Goal: Task Accomplishment & Management: Manage account settings

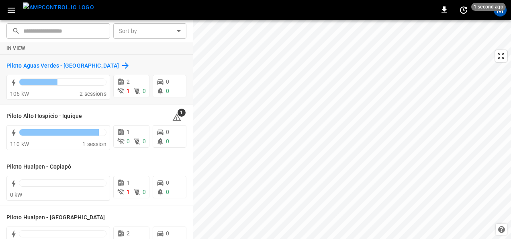
click at [81, 62] on h6 "Piloto Aguas Verdes - [GEOGRAPHIC_DATA]" at bounding box center [62, 65] width 113 height 9
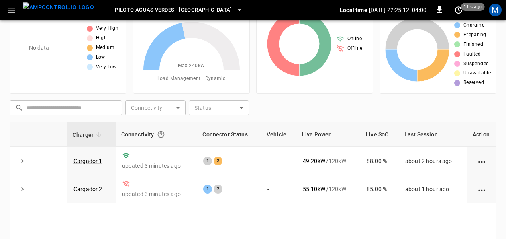
scroll to position [43, 0]
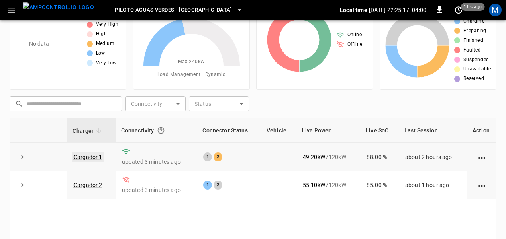
click at [91, 152] on link "Cargador 1" at bounding box center [88, 157] width 32 height 10
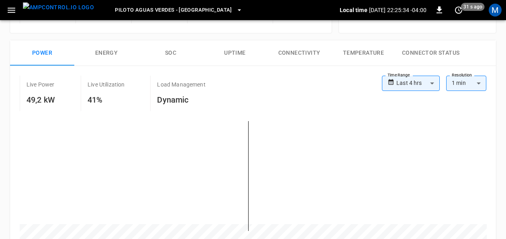
scroll to position [123, 0]
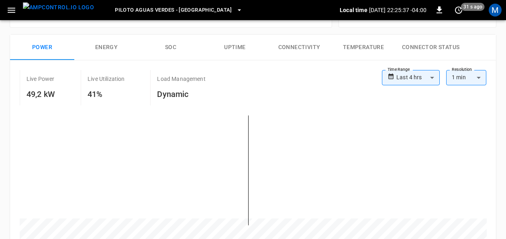
click at [172, 46] on button "SOC" at bounding box center [171, 48] width 64 height 26
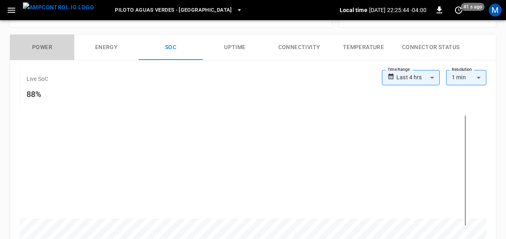
click at [39, 39] on button "Power" at bounding box center [42, 48] width 64 height 26
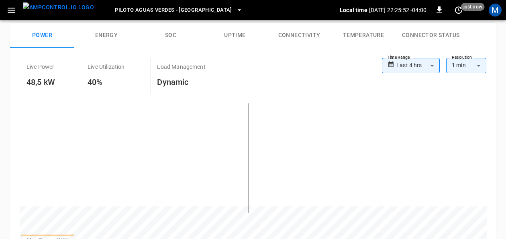
scroll to position [116, 0]
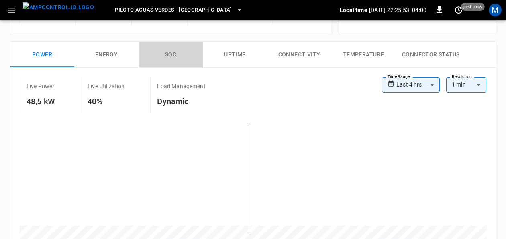
click at [170, 57] on button "SOC" at bounding box center [171, 55] width 64 height 26
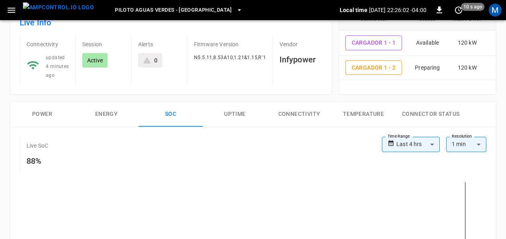
scroll to position [0, 0]
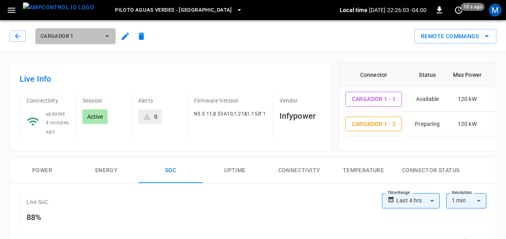
click at [107, 33] on icon "button" at bounding box center [107, 36] width 8 height 8
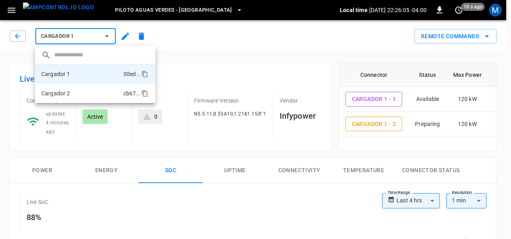
click at [80, 91] on li "Cargador 2 cb67 ..." at bounding box center [95, 93] width 121 height 19
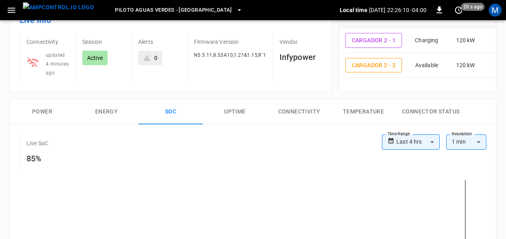
scroll to position [51, 0]
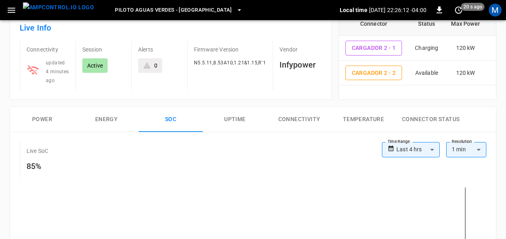
click at [47, 116] on button "Power" at bounding box center [42, 120] width 64 height 26
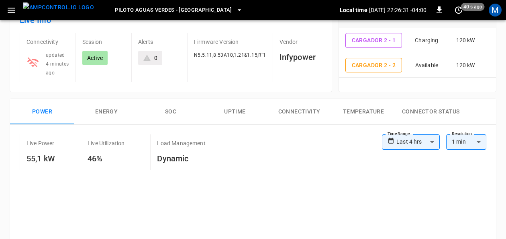
scroll to position [0, 0]
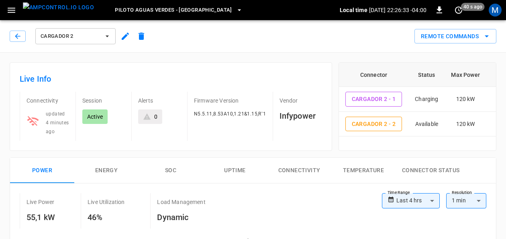
click at [107, 41] on button "Cargador 2" at bounding box center [75, 36] width 80 height 16
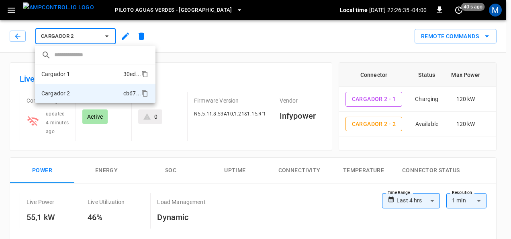
click at [83, 74] on li "Cargador 1 30ed ..." at bounding box center [95, 73] width 121 height 19
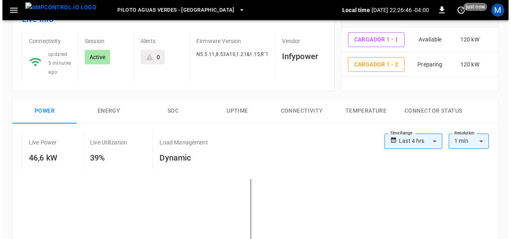
scroll to position [10, 0]
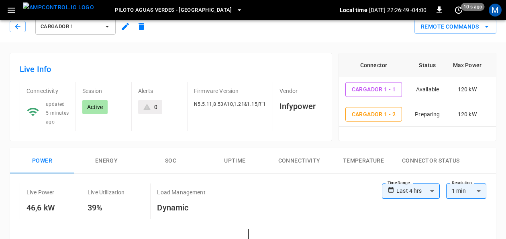
click at [204, 7] on button "Piloto Aguas Verdes - [GEOGRAPHIC_DATA]" at bounding box center [179, 10] width 134 height 16
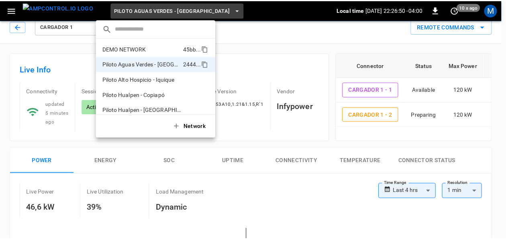
scroll to position [6, 0]
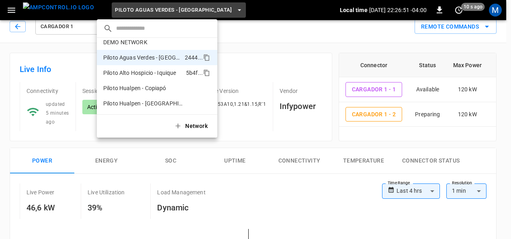
click at [165, 74] on p "Piloto Alto Hospicio - Iquique" at bounding box center [139, 73] width 73 height 8
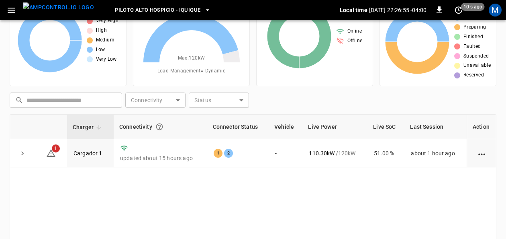
scroll to position [55, 0]
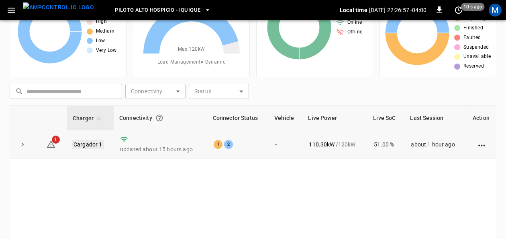
click at [99, 142] on link "Cargador 1" at bounding box center [88, 144] width 32 height 10
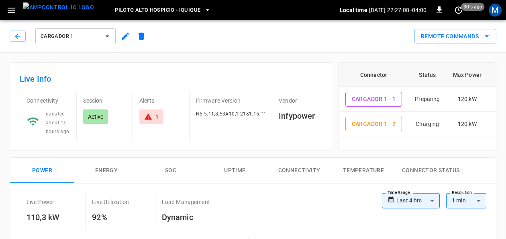
click at [168, 165] on button "SOC" at bounding box center [171, 171] width 64 height 26
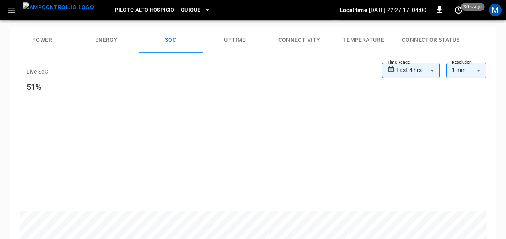
scroll to position [136, 0]
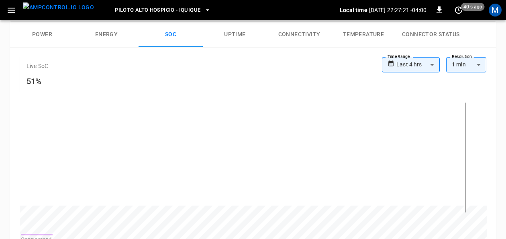
click at [47, 31] on button "Power" at bounding box center [42, 35] width 64 height 26
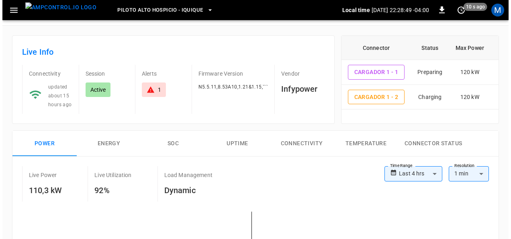
scroll to position [0, 0]
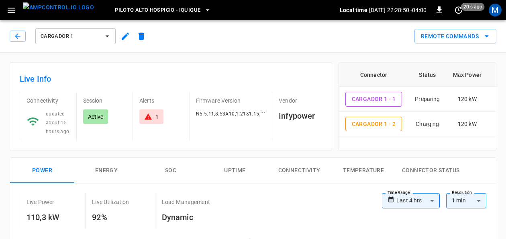
click at [204, 12] on icon "button" at bounding box center [208, 10] width 8 height 8
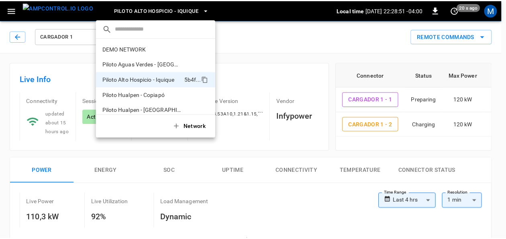
scroll to position [6, 0]
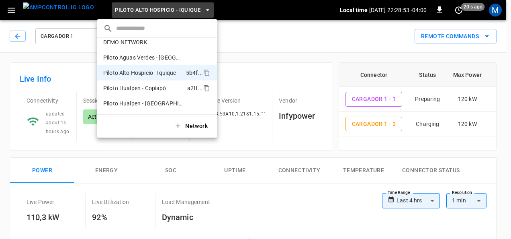
click at [164, 86] on p "Piloto Hualpen - Copiapó" at bounding box center [134, 88] width 63 height 8
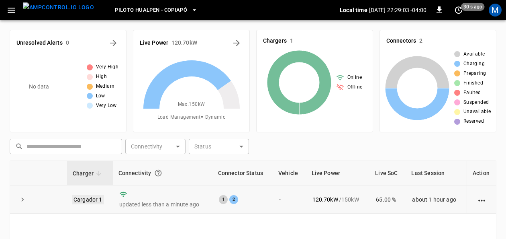
click at [91, 200] on link "Cargador 1" at bounding box center [88, 200] width 32 height 10
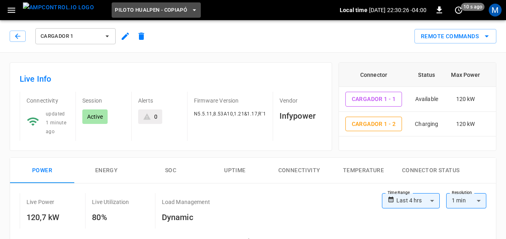
click at [137, 13] on span "Piloto Hualpen - Copiapó" at bounding box center [151, 10] width 72 height 9
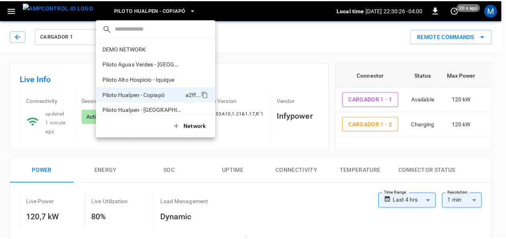
scroll to position [6, 0]
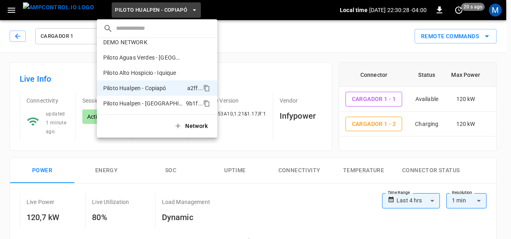
click at [149, 108] on li "Piloto Hualpen - [PERSON_NAME] 9b1f ..." at bounding box center [157, 103] width 121 height 15
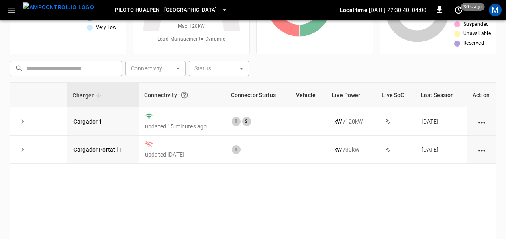
scroll to position [78, 0]
click at [84, 118] on link "Cargador 1" at bounding box center [88, 122] width 32 height 10
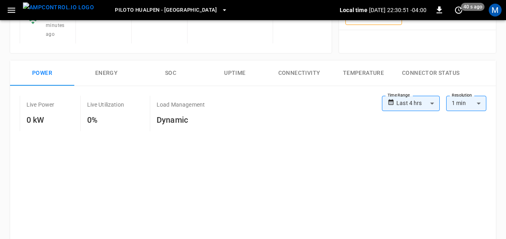
scroll to position [104, 0]
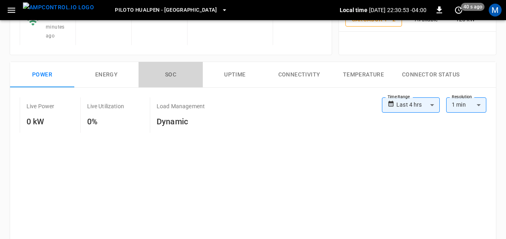
click at [179, 65] on button "SOC" at bounding box center [171, 75] width 64 height 26
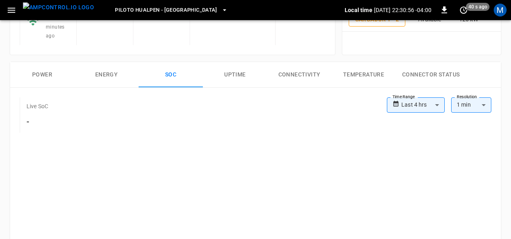
click at [428, 101] on body "**********" at bounding box center [255, 239] width 511 height 687
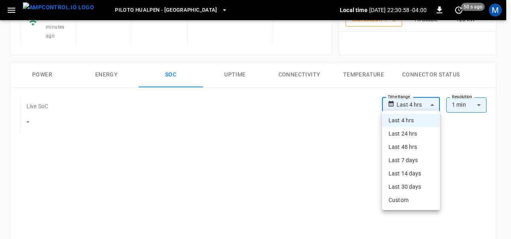
click at [408, 137] on li "Last 24 hrs" at bounding box center [411, 133] width 58 height 13
type input "**********"
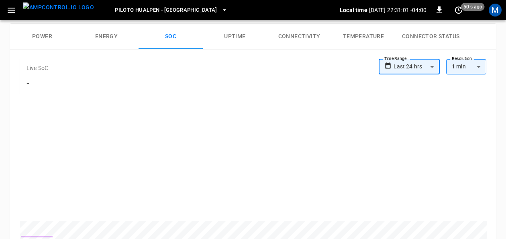
scroll to position [133, 0]
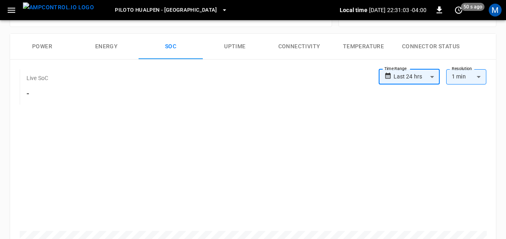
click at [430, 76] on body "**********" at bounding box center [253, 210] width 506 height 687
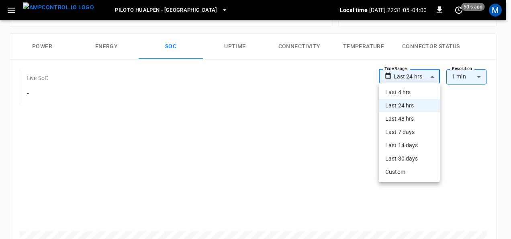
click at [422, 114] on li "Last 48 hrs" at bounding box center [409, 118] width 61 height 13
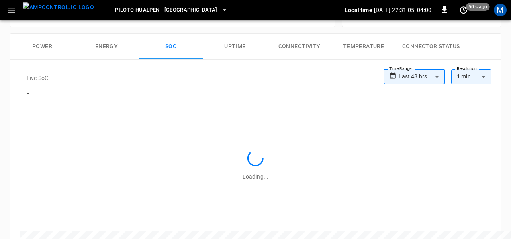
type input "**********"
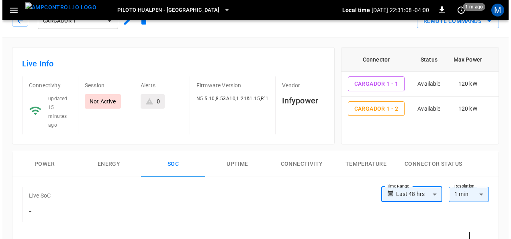
scroll to position [0, 0]
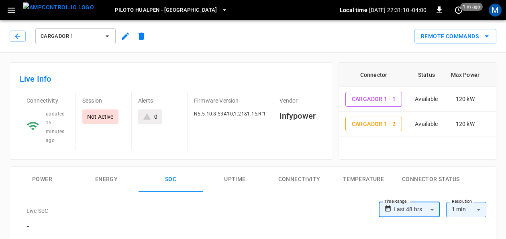
click at [166, 6] on span "Piloto Hualpen - [GEOGRAPHIC_DATA]" at bounding box center [166, 10] width 102 height 9
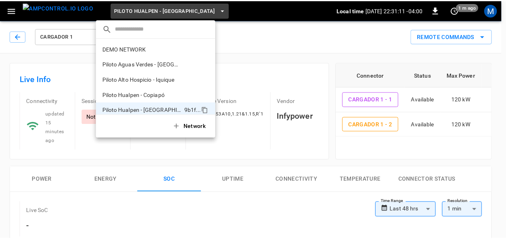
scroll to position [6, 0]
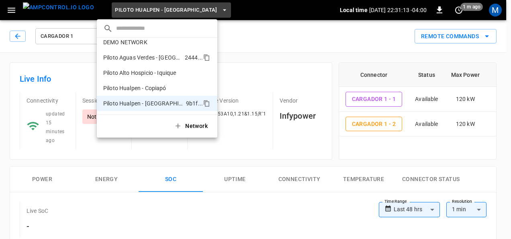
click at [167, 60] on p "Piloto Aguas Verdes - [GEOGRAPHIC_DATA]" at bounding box center [142, 57] width 78 height 8
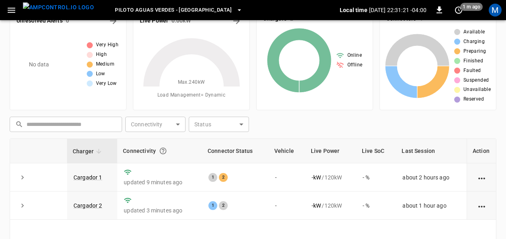
scroll to position [16, 0]
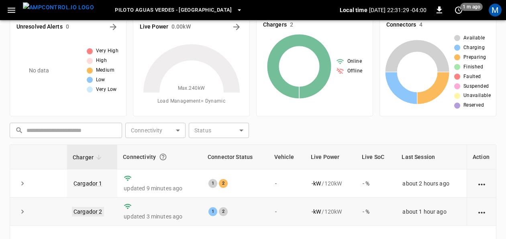
click at [89, 212] on link "Cargador 2" at bounding box center [88, 212] width 32 height 10
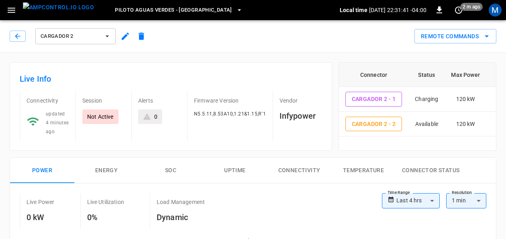
click at [10, 4] on button "button" at bounding box center [11, 10] width 16 height 15
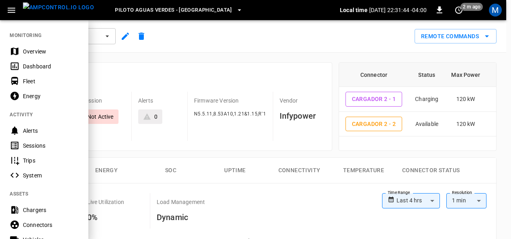
click at [43, 173] on div "System" at bounding box center [51, 175] width 56 height 8
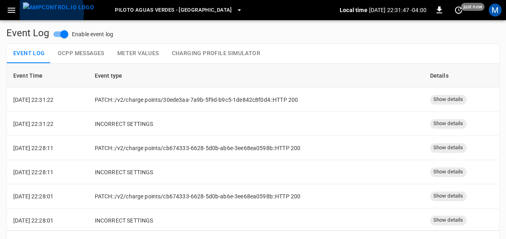
click at [21, 12] on button "menu" at bounding box center [59, 10] width 78 height 20
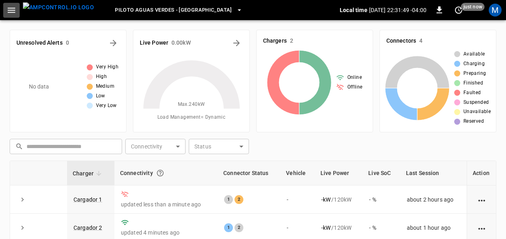
click at [10, 8] on icon "button" at bounding box center [12, 10] width 8 height 5
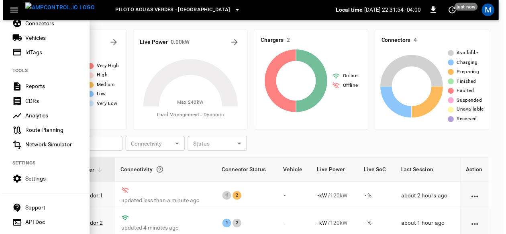
scroll to position [215, 0]
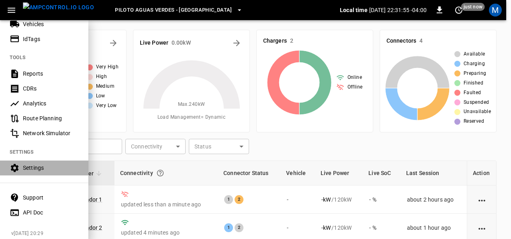
click at [18, 169] on icon at bounding box center [15, 168] width 8 height 8
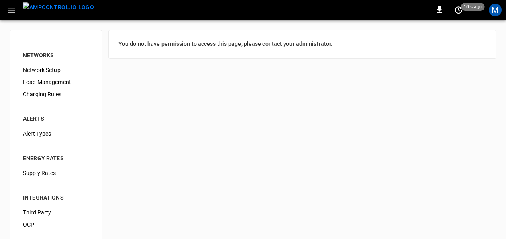
click at [52, 80] on span "Load Management" at bounding box center [56, 82] width 66 height 8
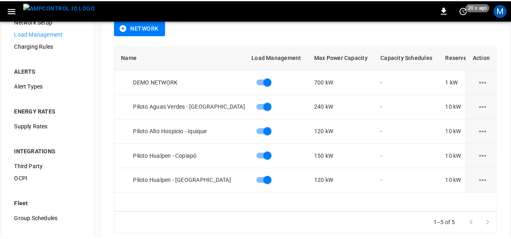
scroll to position [49, 0]
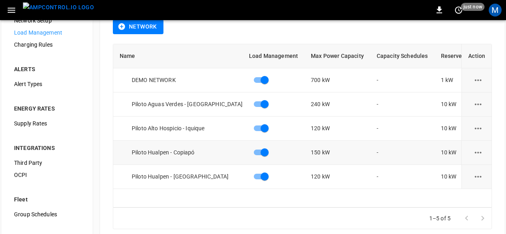
click at [483, 154] on icon "load management options" at bounding box center [478, 152] width 10 height 10
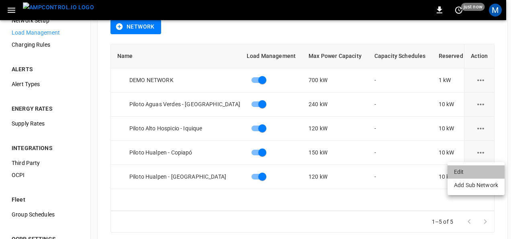
click at [481, 170] on li "Edit" at bounding box center [476, 171] width 57 height 13
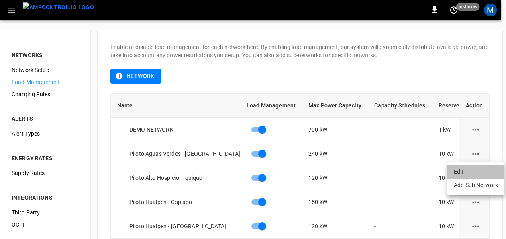
click at [481, 170] on div "NETWORKS Network Setup Load Management Charging Rules ALERTS Alert Types ENERGY…" at bounding box center [251, 178] width 502 height 317
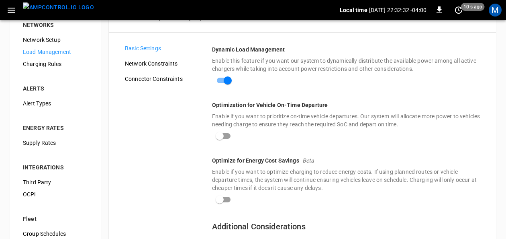
scroll to position [31, 0]
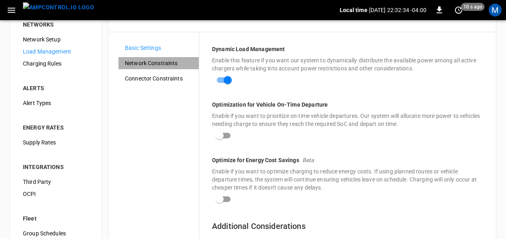
click at [140, 66] on span "Network Constraints" at bounding box center [159, 63] width 68 height 8
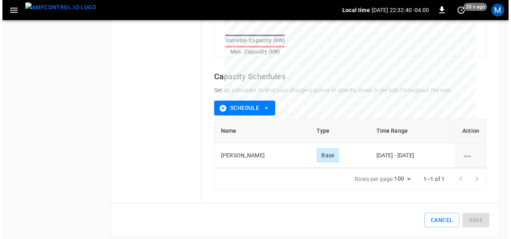
scroll to position [346, 0]
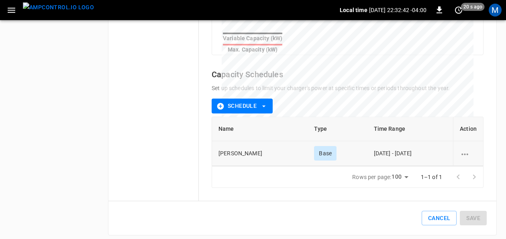
click at [467, 150] on icon "schedule options" at bounding box center [465, 154] width 10 height 10
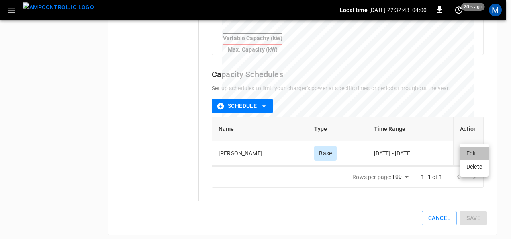
click at [471, 153] on li "Edit" at bounding box center [474, 153] width 29 height 13
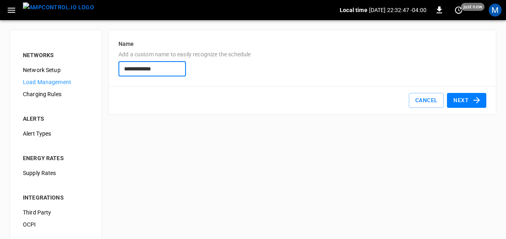
click at [466, 100] on button "Next" at bounding box center [466, 100] width 39 height 15
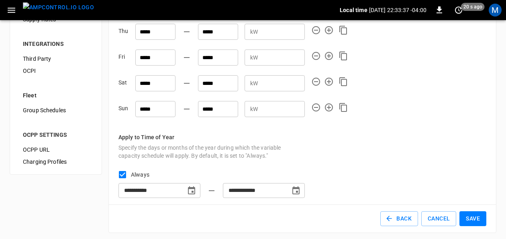
scroll to position [156, 0]
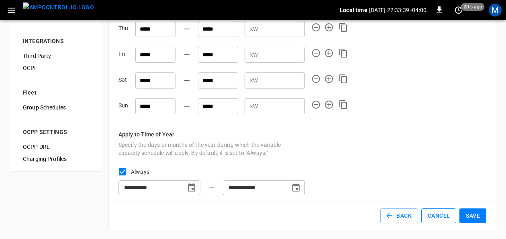
click at [432, 215] on button "Cancel" at bounding box center [439, 215] width 35 height 15
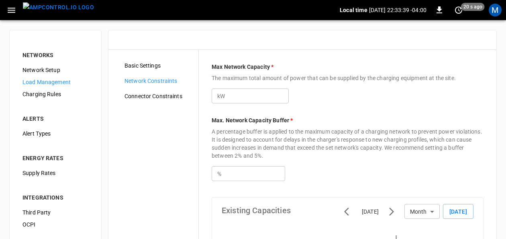
type input "***"
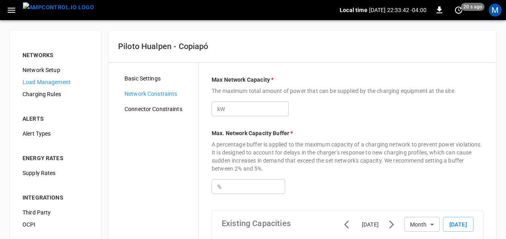
click at [139, 105] on span "Connector Constraints" at bounding box center [159, 109] width 68 height 8
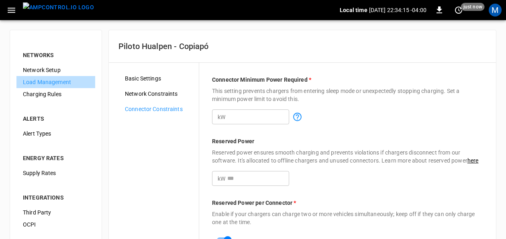
click at [55, 86] on span "Load Management" at bounding box center [56, 82] width 66 height 8
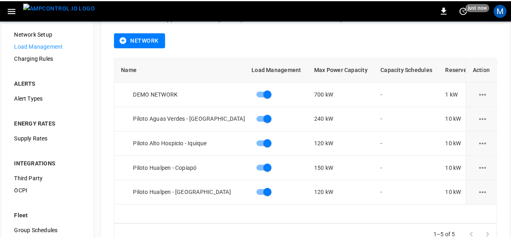
scroll to position [49, 0]
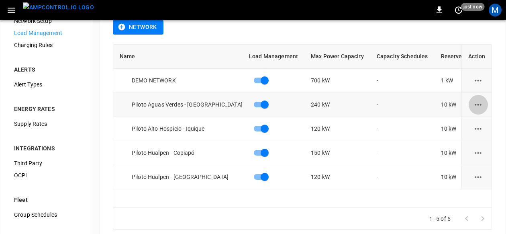
click at [482, 103] on icon "load management options" at bounding box center [478, 105] width 10 height 10
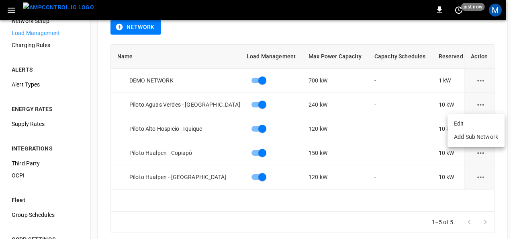
click at [480, 119] on li "Edit" at bounding box center [476, 123] width 57 height 13
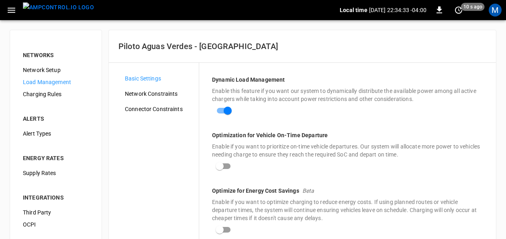
click at [145, 93] on span "Network Constraints" at bounding box center [159, 94] width 68 height 8
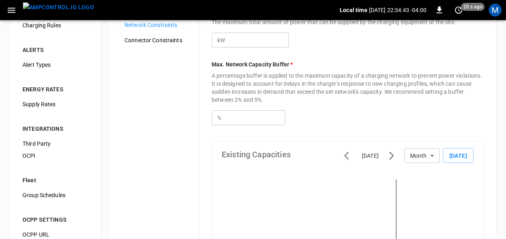
scroll to position [66, 0]
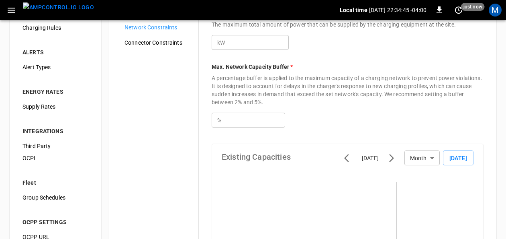
click at [140, 37] on div "Connector Constraints" at bounding box center [158, 43] width 80 height 12
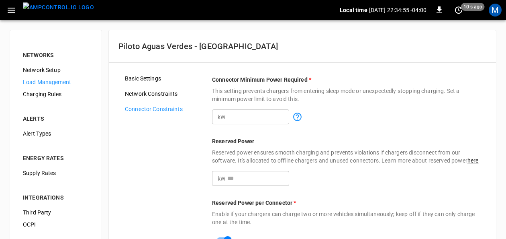
click at [177, 90] on span "Network Constraints" at bounding box center [159, 94] width 68 height 8
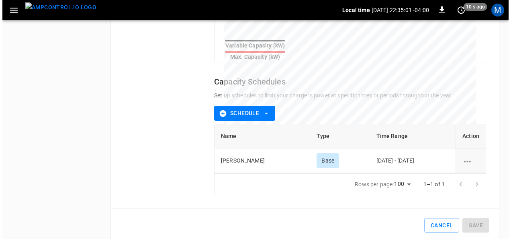
scroll to position [340, 0]
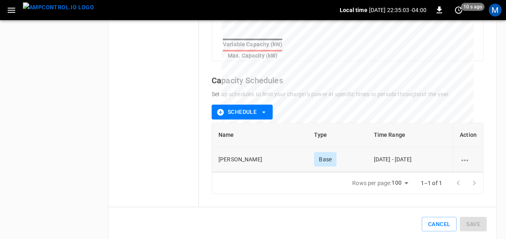
click at [465, 155] on icon "schedule options" at bounding box center [465, 160] width 10 height 10
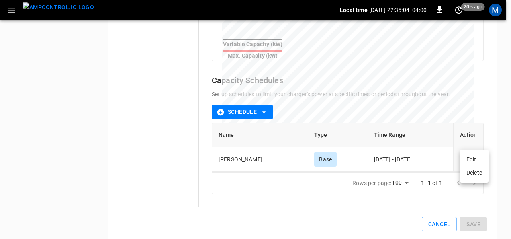
click at [476, 161] on li "Edit" at bounding box center [474, 159] width 29 height 13
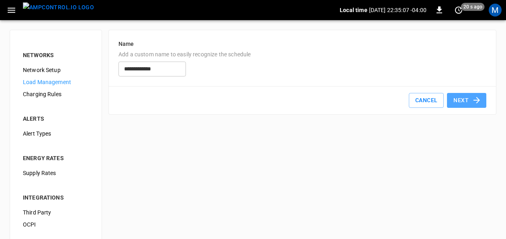
click at [464, 97] on button "Next" at bounding box center [466, 100] width 39 height 15
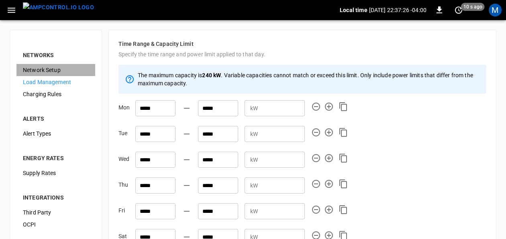
click at [25, 68] on span "Network Setup" at bounding box center [56, 70] width 66 height 8
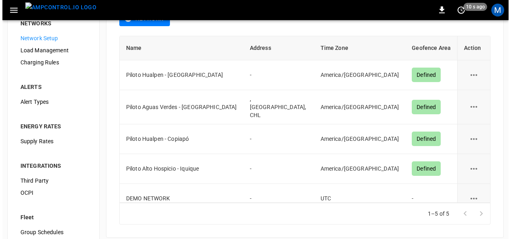
scroll to position [32, 0]
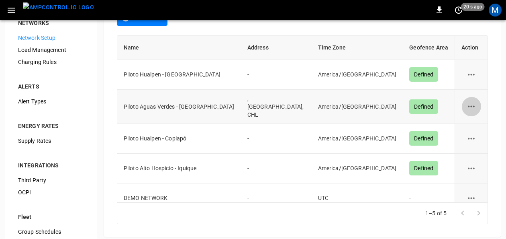
click at [467, 107] on icon "network options" at bounding box center [472, 106] width 10 height 10
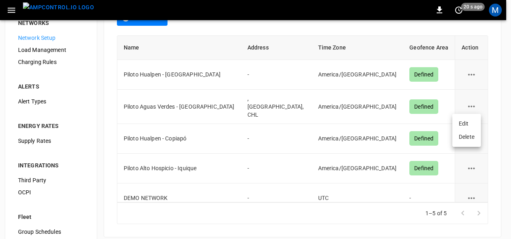
click at [461, 119] on li "Edit" at bounding box center [467, 123] width 29 height 13
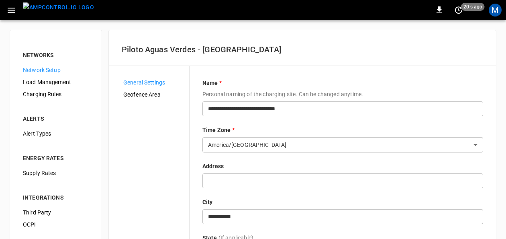
type input "*****"
click at [37, 81] on span "Load Management" at bounding box center [56, 82] width 66 height 8
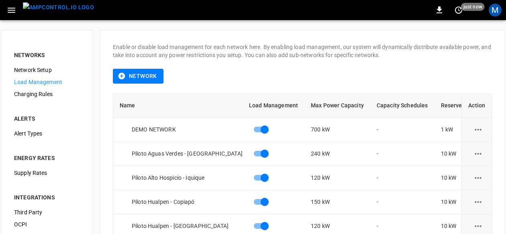
click at [43, 92] on span "Charging Rules" at bounding box center [47, 94] width 66 height 8
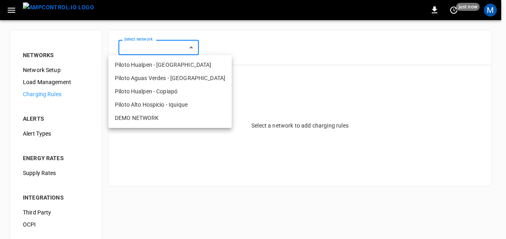
click at [196, 47] on body "0 just now M NETWORKS Network Setup Load Management Charging Rules ALERTS Alert…" at bounding box center [253, 169] width 506 height 338
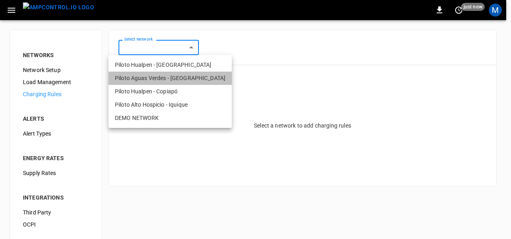
click at [178, 78] on li "Piloto Aguas Verdes - [GEOGRAPHIC_DATA]" at bounding box center [170, 78] width 123 height 13
type input "**********"
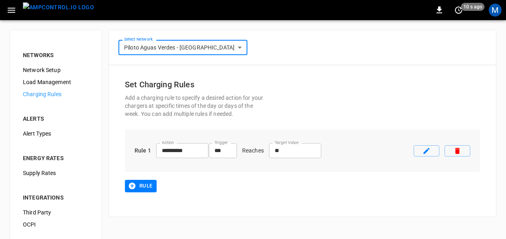
click at [54, 169] on span "Supply Rates" at bounding box center [56, 173] width 66 height 8
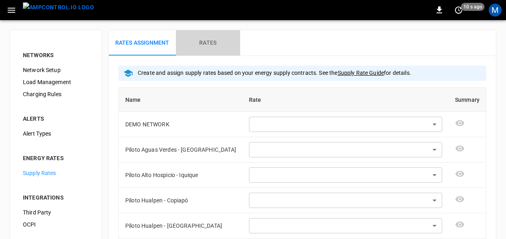
click at [203, 41] on h6 "Rates" at bounding box center [207, 43] width 17 height 9
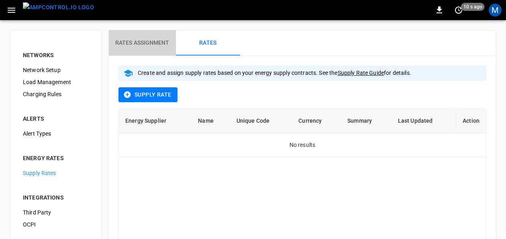
click at [161, 39] on h6 "Rates Assignment" at bounding box center [142, 43] width 54 height 9
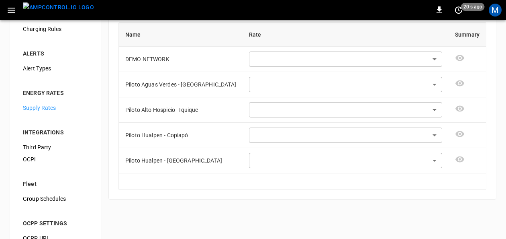
scroll to position [98, 0]
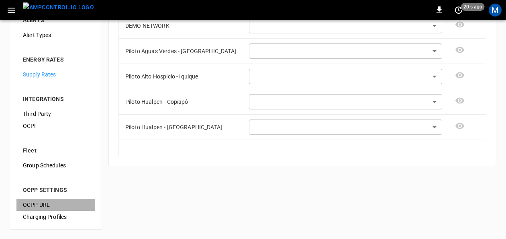
click at [24, 201] on span "OCPP URL" at bounding box center [56, 205] width 66 height 8
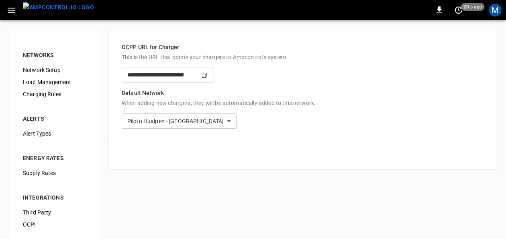
type input "**********"
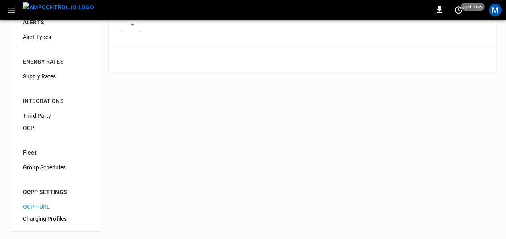
scroll to position [98, 0]
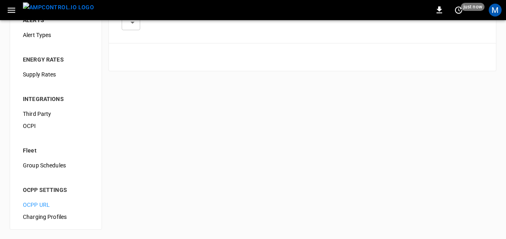
click at [41, 216] on span "Charging Profiles" at bounding box center [56, 217] width 66 height 8
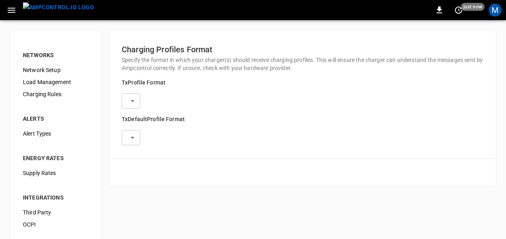
type input "**********"
click at [15, 12] on icon "button" at bounding box center [11, 10] width 10 height 10
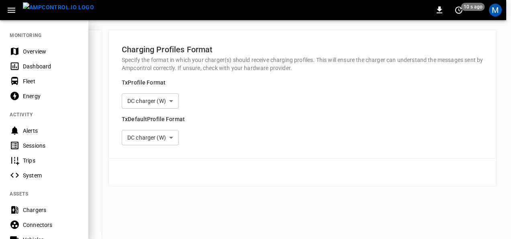
click at [15, 12] on icon "button" at bounding box center [11, 10] width 10 height 10
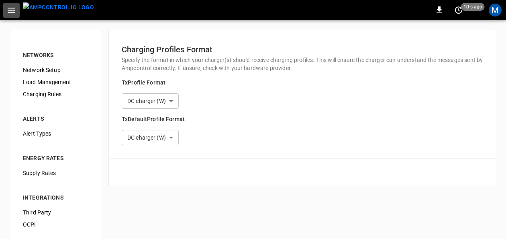
click at [15, 14] on icon "button" at bounding box center [11, 10] width 10 height 10
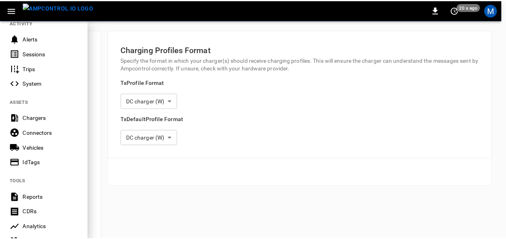
scroll to position [91, 0]
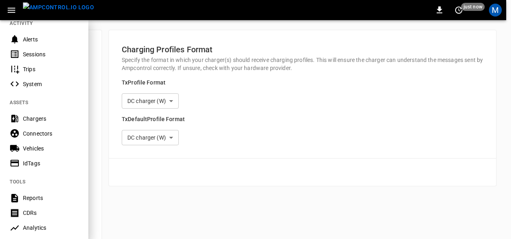
click at [23, 121] on div "Chargers" at bounding box center [51, 119] width 56 height 8
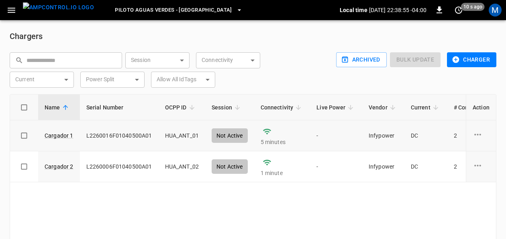
click at [478, 131] on icon "charge point options" at bounding box center [478, 134] width 10 height 10
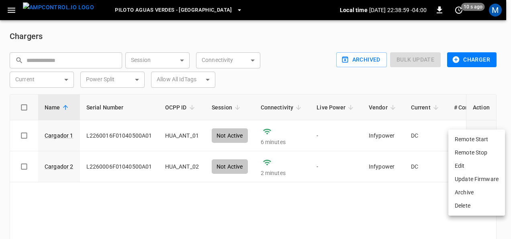
click at [409, 217] on div at bounding box center [255, 119] width 511 height 239
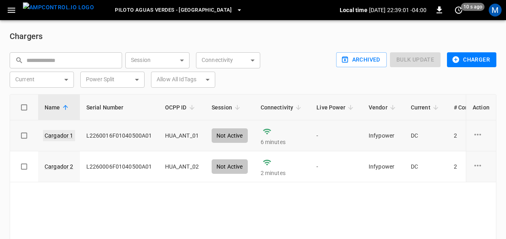
click at [54, 131] on link "Cargador 1" at bounding box center [59, 135] width 32 height 11
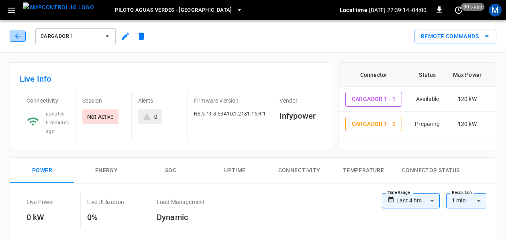
click at [22, 39] on button "button" at bounding box center [18, 36] width 16 height 11
